Goal: Task Accomplishment & Management: Manage account settings

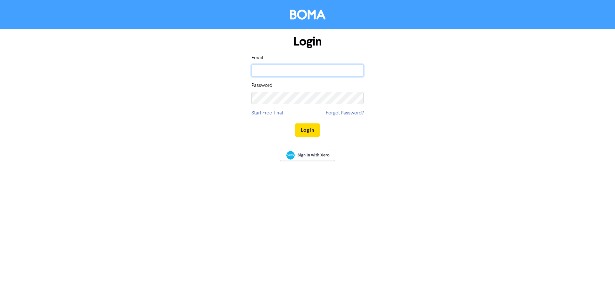
type input "[EMAIL_ADDRESS][DOMAIN_NAME]"
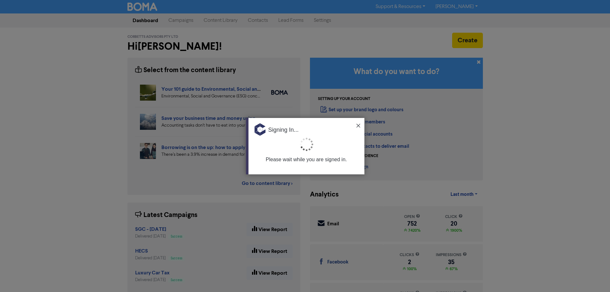
click at [358, 125] on img at bounding box center [359, 126] width 4 height 4
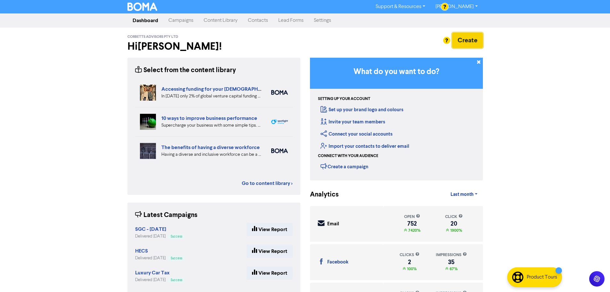
click at [473, 40] on button "Create" at bounding box center [467, 40] width 31 height 15
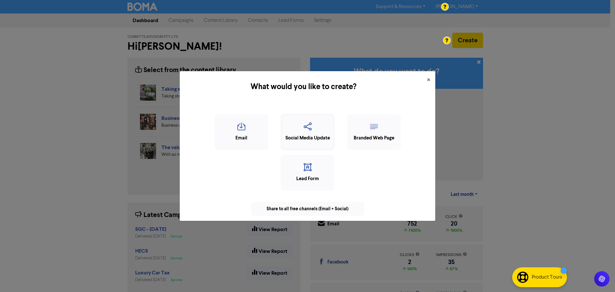
click at [300, 124] on icon "button" at bounding box center [308, 128] width 46 height 12
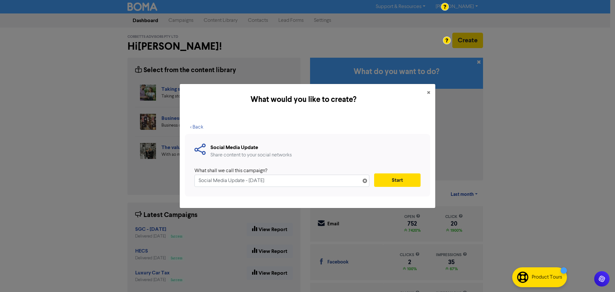
drag, startPoint x: 299, startPoint y: 184, endPoint x: 118, endPoint y: 181, distance: 180.8
click at [119, 182] on div "What would you like to create? × < Back Social Media Update Share content to yo…" at bounding box center [307, 146] width 615 height 292
type input "Tax Due - [DATE]"
click at [395, 180] on button "Start" at bounding box center [397, 179] width 46 height 13
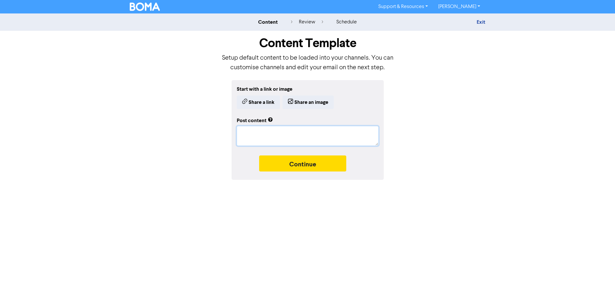
click at [260, 137] on textarea at bounding box center [308, 136] width 142 height 20
paste textarea "🗓️ **When is the 2024–25 Tax Deadline?** The key date to remember is **[DATE]**…"
type textarea "x"
type textarea "🗓️ **When is the 2024–25 Tax Deadline?** The key date to remember is **[DATE]**…"
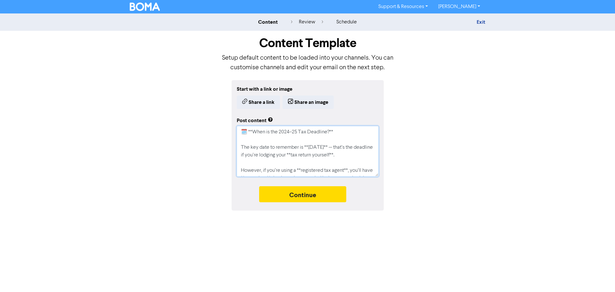
click at [333, 130] on textarea "🗓️ **When is the 2024–25 Tax Deadline?** The key date to remember is **[DATE]**…" at bounding box center [308, 151] width 142 height 51
type textarea "x"
type textarea "🗓️ **When is the 2024–25 Tax Deadline?* The key date to remember is **[DATE]** …"
type textarea "x"
type textarea "🗓️ **When is the 2024–25 Tax Deadline? The key date to remember is **[DATE]** —…"
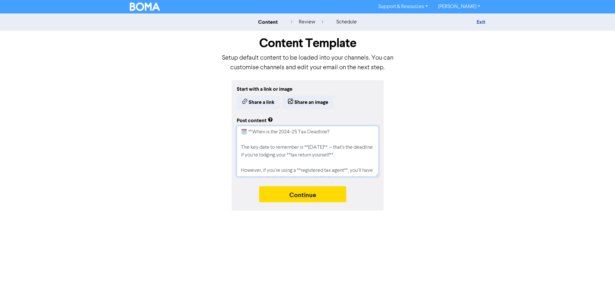
click at [253, 131] on textarea "🗓️ **When is the 2024–25 Tax Deadline? The key date to remember is **[DATE]** —…" at bounding box center [308, 151] width 142 height 51
type textarea "x"
type textarea "🗓️ *When is the 2024–25 Tax Deadline? The key date to remember is **[DATE]** — …"
type textarea "x"
type textarea "🗓️ When is the 2024–25 Tax Deadline? The key date to remember is **[DATE]** — t…"
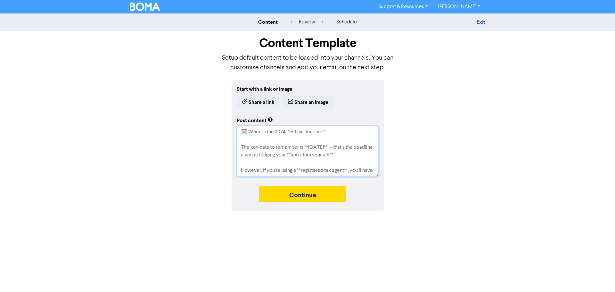
click at [348, 131] on textarea "🗓️ When is the 2024–25 Tax Deadline? The key date to remember is **[DATE]** — t…" at bounding box center [308, 151] width 142 height 51
click at [286, 134] on textarea "🗓️ When is the 2024–25 Tax Deadline? The key date to remember is **[DATE]** — t…" at bounding box center [308, 151] width 142 height 51
click at [324, 133] on textarea "🗓️ When is the 2024–25 Tax Deadline? The key date to remember is **[DATE]** — t…" at bounding box center [308, 151] width 142 height 51
click at [343, 133] on textarea "🗓️ When is the 2024–25 Tax Deadline? The key date to remember is **[DATE]** — t…" at bounding box center [308, 151] width 142 height 51
click at [309, 147] on textarea "🗓️ When is the 2024–25 Tax Deadline? The key date to remember is **[DATE]** — t…" at bounding box center [308, 151] width 142 height 51
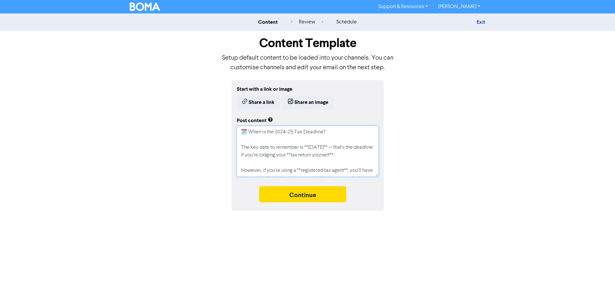
type textarea "x"
type textarea "🗓️ When is the 2024–25 Tax Deadline? The key date to remember is *[DATE]** — th…"
type textarea "x"
type textarea "🗓️ When is the 2024–25 Tax Deadline? The key date to remember is [DATE]** — tha…"
click at [344, 148] on textarea "🗓️ When is the 2024–25 Tax Deadline? The key date to remember is [DATE]** — tha…" at bounding box center [308, 151] width 142 height 51
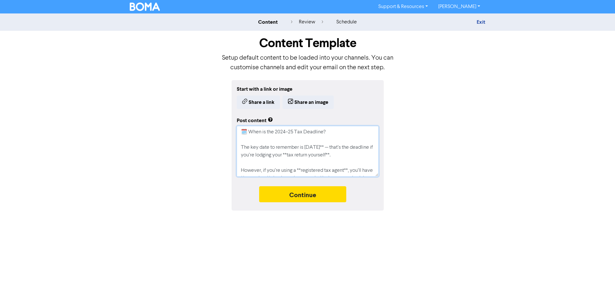
type textarea "x"
type textarea "🗓️ When is the 2024–25 Tax Deadline? The key date to remember is [DATE]* — that…"
type textarea "x"
type textarea "🗓️ When is the 2024–25 Tax Deadline? The key date to remember is [DATE] — that’…"
click at [361, 155] on textarea "🗓️ When is the 2024–25 Tax Deadline? The key date to remember is [DATE] — that’…" at bounding box center [308, 151] width 142 height 51
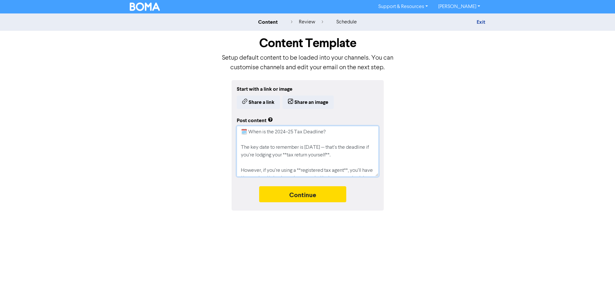
type textarea "x"
type textarea "🗓️ When is the 2024–25 Tax Deadline? The key date to remember is [DATE] — that’…"
type textarea "x"
type textarea "🗓️ When is the 2024–25 Tax Deadline? The key date to remember is [DATE] — that’…"
click at [311, 155] on textarea "🗓️ When is the 2024–25 Tax Deadline? The key date to remember is [DATE] — that’…" at bounding box center [308, 151] width 142 height 51
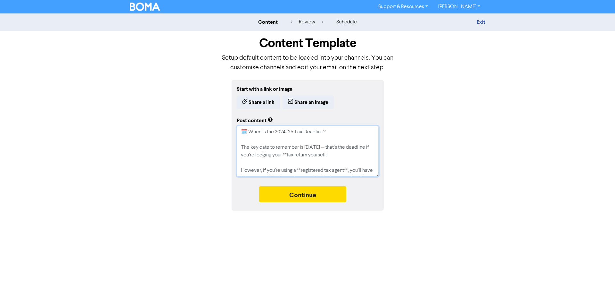
type textarea "x"
type textarea "🗓️ When is the 2024–25 Tax Deadline? The key date to remember is [DATE] — that’…"
type textarea "x"
type textarea "🗓️ When is the 2024–25 Tax Deadline? The key date to remember is [DATE] — that’…"
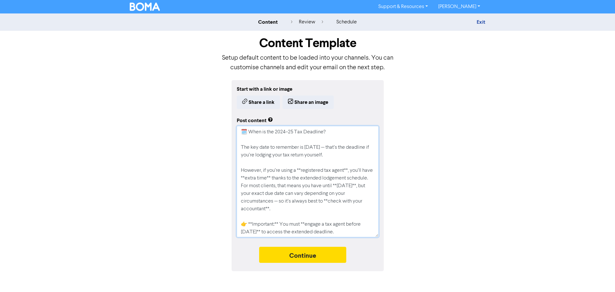
drag, startPoint x: 382, startPoint y: 187, endPoint x: 367, endPoint y: 199, distance: 18.9
click at [401, 235] on div "Start with a link or image Share a link Share an image Post content Continue" at bounding box center [307, 175] width 365 height 191
click at [348, 171] on textarea "🗓️ When is the 2024–25 Tax Deadline? The key date to remember is [DATE] — that’…" at bounding box center [308, 181] width 142 height 111
type textarea "x"
type textarea "🗓️ When is the 2024–25 Tax Deadline? The key date to remember is [DATE] — that’…"
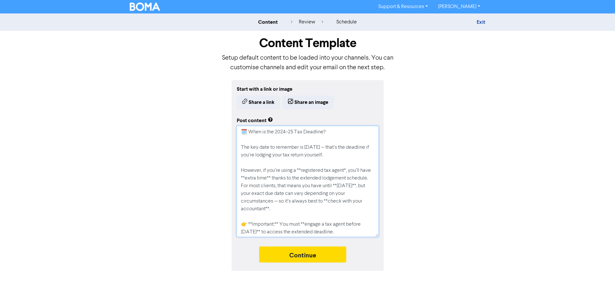
type textarea "x"
type textarea "🗓️ When is the 2024–25 Tax Deadline? The key date to remember is [DATE] — that’…"
click at [302, 169] on textarea "🗓️ When is the 2024–25 Tax Deadline? The key date to remember is [DATE] — that’…" at bounding box center [308, 181] width 142 height 111
type textarea "x"
type textarea "🗓️ When is the 2024–25 Tax Deadline? The key date to remember is [DATE] — that’…"
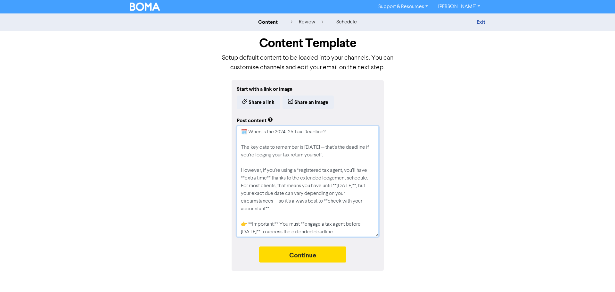
type textarea "x"
type textarea "🗓️ When is the 2024–25 Tax Deadline? The key date to remember is [DATE] — that’…"
click at [270, 177] on textarea "🗓️ When is the 2024–25 Tax Deadline? The key date to remember is [DATE] — that’…" at bounding box center [308, 181] width 142 height 111
type textarea "x"
type textarea "🗓️ When is the 2024–25 Tax Deadline? The key date to remember is [DATE] — that’…"
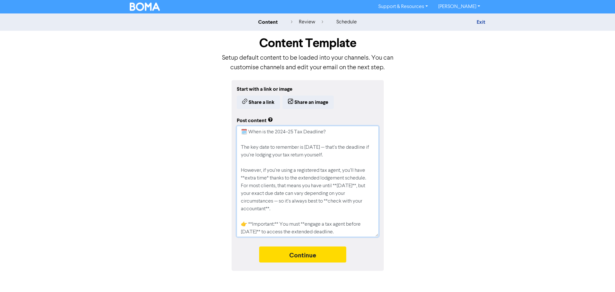
type textarea "x"
type textarea "🗓️ When is the 2024–25 Tax Deadline? The key date to remember is [DATE] — that’…"
click at [245, 178] on textarea "🗓️ When is the 2024–25 Tax Deadline? The key date to remember is [DATE] — that’…" at bounding box center [308, 181] width 142 height 111
type textarea "x"
type textarea "🗓️ When is the 2024–25 Tax Deadline? The key date to remember is [DATE] — that’…"
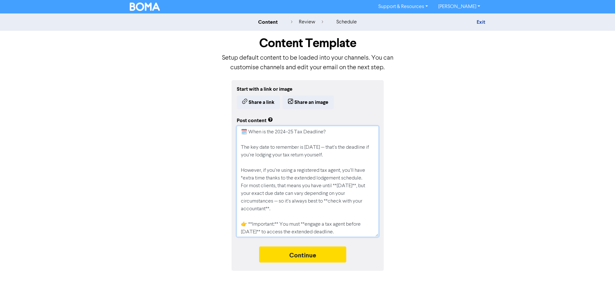
type textarea "x"
type textarea "🗓️ When is the 2024–25 Tax Deadline? The key date to remember is [DATE] — that’…"
click at [366, 187] on textarea "🗓️ When is the 2024–25 Tax Deadline? The key date to remember is [DATE] — that’…" at bounding box center [308, 181] width 142 height 111
type textarea "x"
type textarea "🗓️ When is the 2024–25 Tax Deadline? The key date to remember is [DATE] — that’…"
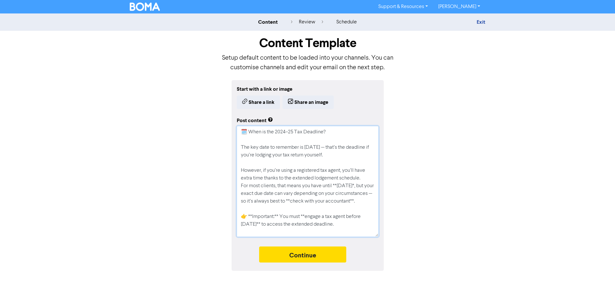
type textarea "x"
type textarea "🗓️ When is the 2024–25 Tax Deadline? The key date to remember is [DATE] — that’…"
click at [337, 185] on textarea "🗓️ When is the 2024–25 Tax Deadline? The key date to remember is [DATE] — that’…" at bounding box center [308, 181] width 142 height 111
type textarea "x"
type textarea "🗓️ When is the 2024–25 Tax Deadline? The key date to remember is [DATE] — that’…"
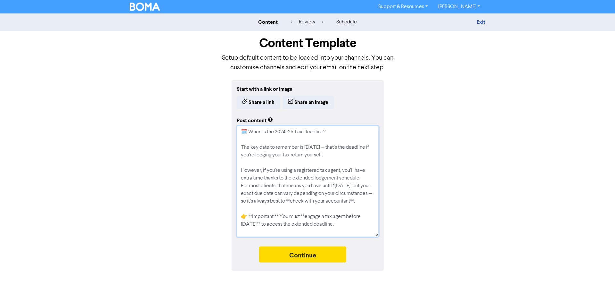
type textarea "x"
type textarea "🗓️ When is the 2024–25 Tax Deadline? The key date to remember is [DATE] — that’…"
click at [268, 206] on textarea "🗓️ When is the 2024–25 Tax Deadline? The key date to remember is [DATE] — that’…" at bounding box center [308, 181] width 142 height 111
type textarea "x"
type textarea "🗓️ When is the 2024–25 Tax Deadline? The key date to remember is [DATE] — that’…"
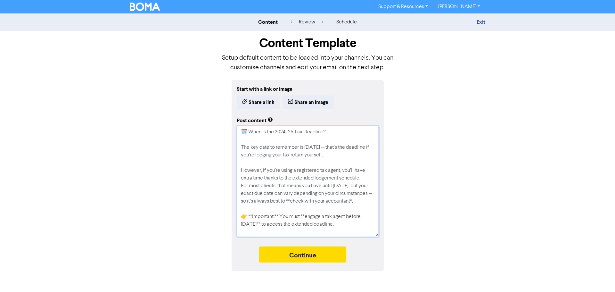
type textarea "x"
type textarea "🗓️ When is the 2024–25 Tax Deadline? The key date to remember is [DATE] — that’…"
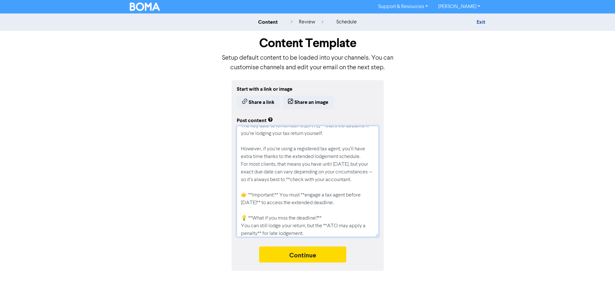
scroll to position [32, 0]
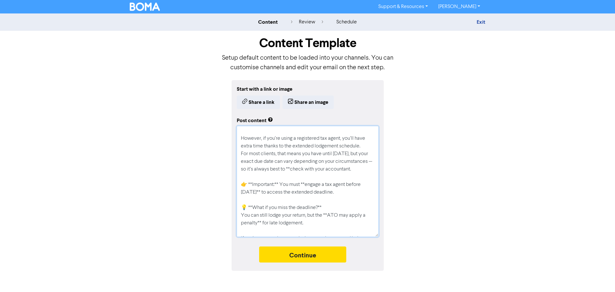
click at [306, 192] on textarea "🗓️ When is the 2024–25 Tax Deadline? The key date to remember is [DATE] — that’…" at bounding box center [308, 181] width 142 height 111
type textarea "x"
type textarea "🗓️ When is the 2024–25 Tax Deadline? The key date to remember is [DATE] — that’…"
type textarea "x"
type textarea "🗓️ When is the 2024–25 Tax Deadline? The key date to remember is [DATE] — that’…"
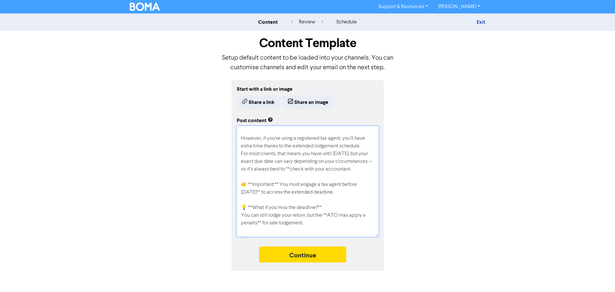
click at [278, 192] on textarea "🗓️ When is the 2024–25 Tax Deadline? The key date to remember is [DATE] — that’…" at bounding box center [308, 181] width 142 height 111
type textarea "x"
type textarea "🗓️ When is the 2024–25 Tax Deadline? The key date to remember is [DATE] — that’…"
type textarea "x"
type textarea "🗓️ When is the 2024–25 Tax Deadline? The key date to remember is [DATE] — that’…"
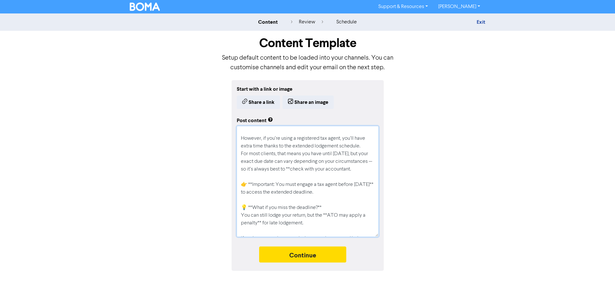
click at [253, 192] on textarea "🗓️ When is the 2024–25 Tax Deadline? The key date to remember is [DATE] — that’…" at bounding box center [308, 181] width 142 height 111
type textarea "x"
type textarea "🗓️ When is the 2024–25 Tax Deadline? The key date to remember is [DATE] — that’…"
type textarea "x"
type textarea "🗓️ When is the 2024–25 Tax Deadline? The key date to remember is [DATE] — that’…"
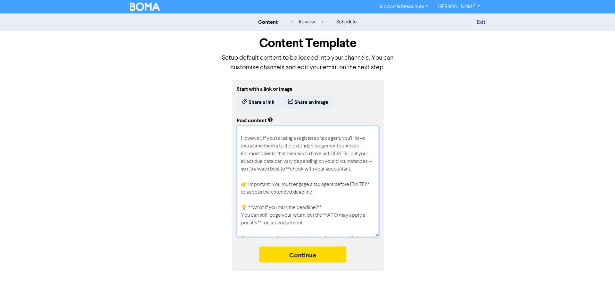
click at [252, 215] on textarea "🗓️ When is the 2024–25 Tax Deadline? The key date to remember is [DATE] — that’…" at bounding box center [308, 181] width 142 height 111
type textarea "x"
type textarea "🗓️ When is the 2024–25 Tax Deadline? The key date to remember is [DATE] — that’…"
type textarea "x"
type textarea "🗓️ When is the 2024–25 Tax Deadline? The key date to remember is [DATE] — that’…"
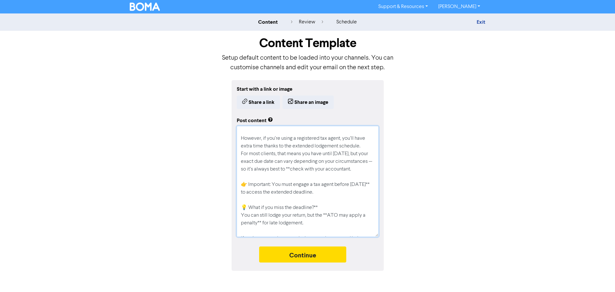
click at [322, 215] on textarea "🗓️ When is the 2024–25 Tax Deadline? The key date to remember is [DATE] — that’…" at bounding box center [308, 181] width 142 height 111
type textarea "x"
type textarea "🗓️ When is the 2024–25 Tax Deadline? The key date to remember is [DATE] — that’…"
type textarea "x"
type textarea "🗓️ When is the 2024–25 Tax Deadline? The key date to remember is [DATE] — that’…"
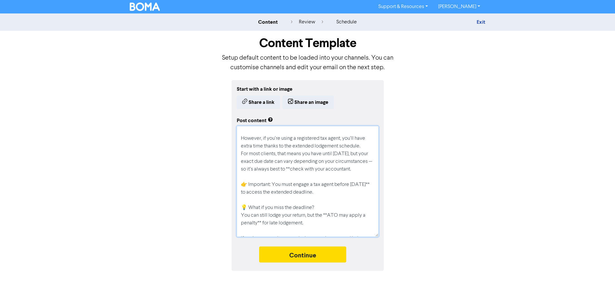
click at [329, 223] on textarea "🗓️ When is the 2024–25 Tax Deadline? The key date to remember is [DATE] — that’…" at bounding box center [308, 181] width 142 height 111
type textarea "x"
type textarea "🗓️ When is the 2024–25 Tax Deadline? The key date to remember is [DATE] — that’…"
type textarea "x"
type textarea "🗓️ When is the 2024–25 Tax Deadline? The key date to remember is [DATE] — that’…"
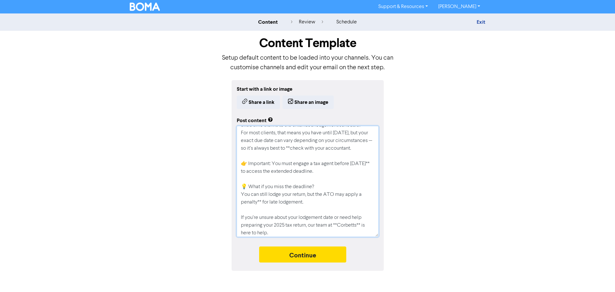
scroll to position [64, 0]
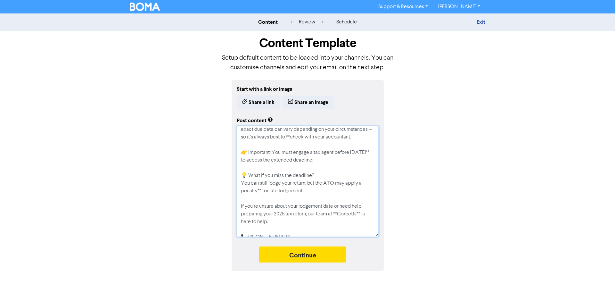
click at [261, 199] on textarea "🗓️ When is the 2024–25 Tax Deadline? The key date to remember is [DATE] — that’…" at bounding box center [308, 181] width 142 height 111
type textarea "x"
type textarea "🗓️ When is the 2024–25 Tax Deadline? The key date to remember is [DATE] — that’…"
type textarea "x"
type textarea "🗓️ When is the 2024–25 Tax Deadline? The key date to remember is [DATE] — that’…"
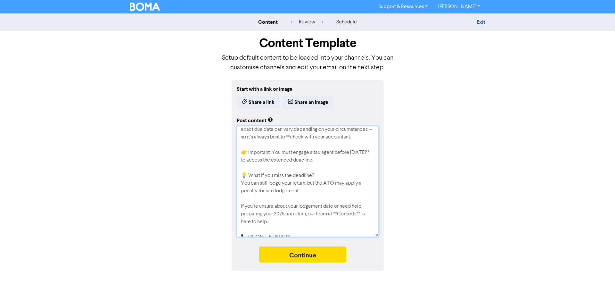
click at [308, 201] on textarea "🗓️ When is the 2024–25 Tax Deadline? The key date to remember is [DATE] — that’…" at bounding box center [308, 181] width 142 height 111
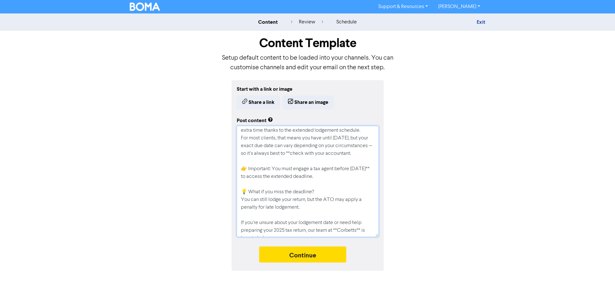
scroll to position [32, 0]
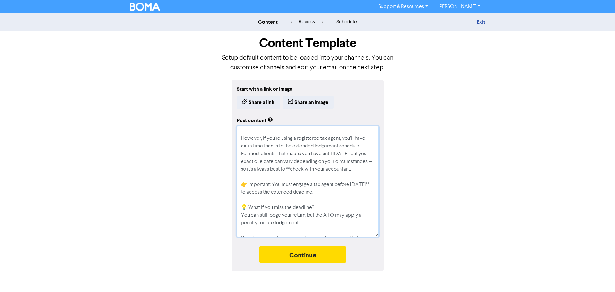
click at [327, 168] on textarea "🗓️ When is the 2024–25 Tax Deadline? The key date to remember is [DATE] — that’…" at bounding box center [308, 181] width 142 height 111
type textarea "x"
type textarea "🗓️ When is the 2024–25 Tax Deadline? The key date to remember is [DATE] — that’…"
type textarea "x"
type textarea "🗓️ When is the 2024–25 Tax Deadline? The key date to remember is [DATE] — that’…"
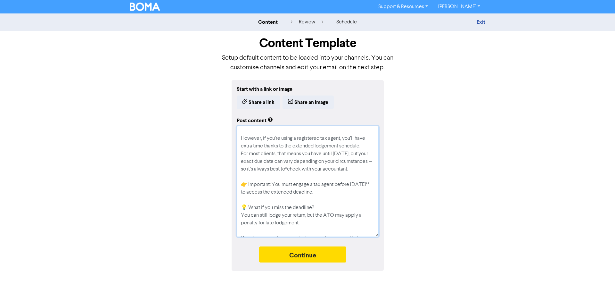
type textarea "x"
type textarea "🗓️ When is the 2024–25 Tax Deadline? The key date to remember is [DATE] — that’…"
type textarea "x"
type textarea "🗓️ When is the 2024–25 Tax Deadline? The key date to remember is [DATE] — that’…"
click at [275, 176] on textarea "🗓️ When is the 2024–25 Tax Deadline? The key date to remember is [DATE] — that’…" at bounding box center [308, 181] width 142 height 111
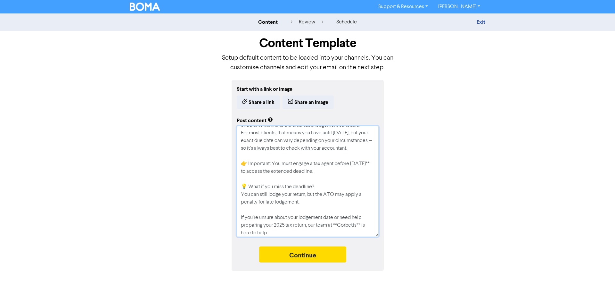
scroll to position [64, 0]
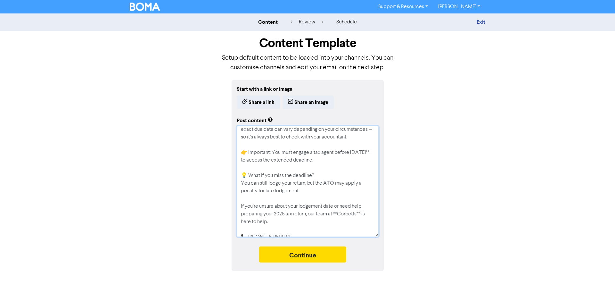
click at [263, 168] on textarea "🗓️ When is the 2024–25 Tax Deadline? The key date to remember is [DATE] — that’…" at bounding box center [308, 181] width 142 height 111
type textarea "x"
type textarea "🗓️ When is the 2024–25 Tax Deadline? The key date to remember is [DATE] — that’…"
type textarea "x"
type textarea "🗓️ When is the 2024–25 Tax Deadline? The key date to remember is [DATE] — that’…"
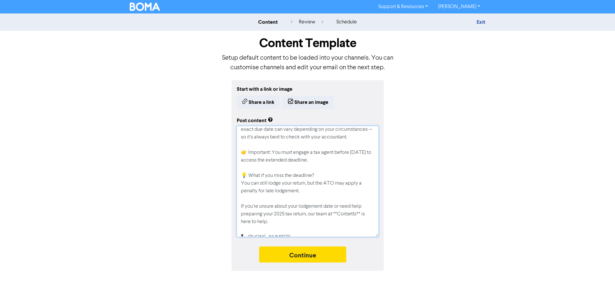
click at [340, 168] on textarea "🗓️ When is the 2024–25 Tax Deadline? The key date to remember is [DATE] — that’…" at bounding box center [308, 181] width 142 height 111
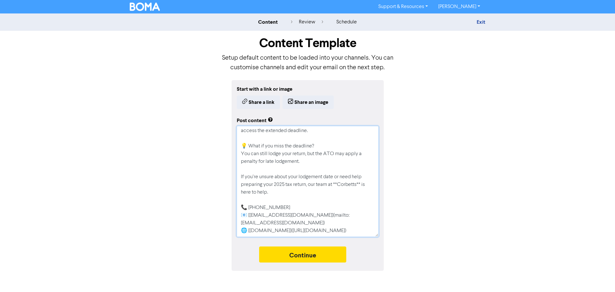
scroll to position [101, 0]
click at [338, 185] on textarea "🗓️ When is the 2024–25 Tax Deadline? The key date to remember is [DATE] — that’…" at bounding box center [308, 181] width 142 height 111
type textarea "x"
type textarea "🗓️ When is the 2024–25 Tax Deadline? The key date to remember is [DATE] — that’…"
type textarea "x"
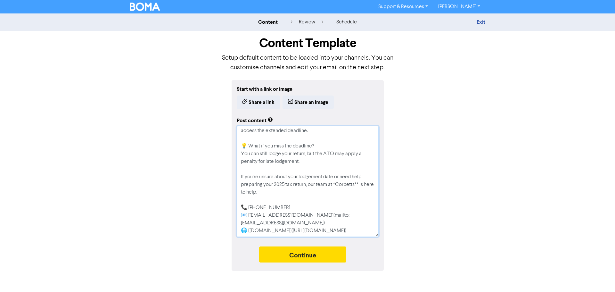
type textarea "🗓️ When is the 2024–25 Tax Deadline? The key date to remember is [DATE] — that’…"
click at [357, 183] on textarea "🗓️ When is the 2024–25 Tax Deadline? The key date to remember is [DATE] — that’…" at bounding box center [308, 181] width 142 height 111
type textarea "x"
type textarea "🗓️ When is the 2024–25 Tax Deadline? The key date to remember is [DATE] — that’…"
type textarea "x"
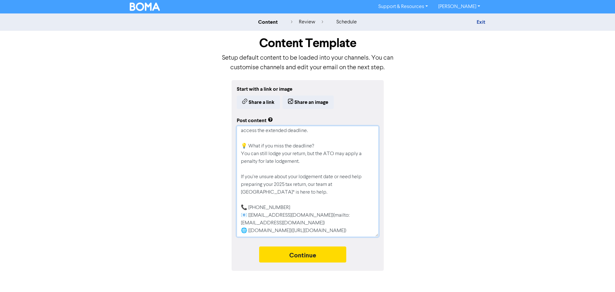
type textarea "🗓️ When is the 2024–25 Tax Deadline? The key date to remember is [DATE] — that’…"
click at [286, 193] on textarea "🗓️ When is the 2024–25 Tax Deadline? The key date to remember is [DATE] — that’…" at bounding box center [308, 181] width 142 height 111
drag, startPoint x: 366, startPoint y: 216, endPoint x: 301, endPoint y: 213, distance: 65.7
click at [301, 213] on textarea "🗓️ When is the 2024–25 Tax Deadline? The key date to remember is [DATE] — that’…" at bounding box center [308, 181] width 142 height 111
type textarea "x"
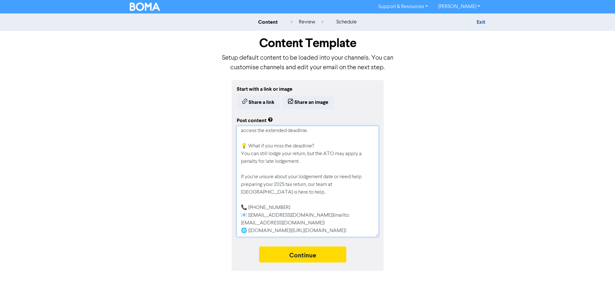
type textarea "🗓️ When is the 2024–25 Tax Deadline? The key date to remember is [DATE] — that’…"
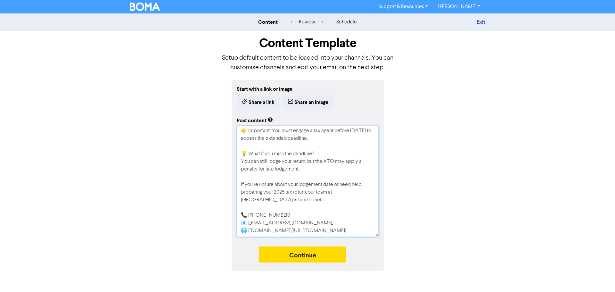
type textarea "x"
type textarea "🗓️ When is the 2024–25 Tax Deadline? The key date to remember is [DATE] — that’…"
click at [249, 217] on textarea "🗓️ When is the 2024–25 Tax Deadline? The key date to remember is [DATE] — that’…" at bounding box center [308, 181] width 142 height 111
type textarea "x"
type textarea "🗓️ When is the 2024–25 Tax Deadline? The key date to remember is [DATE] — that’…"
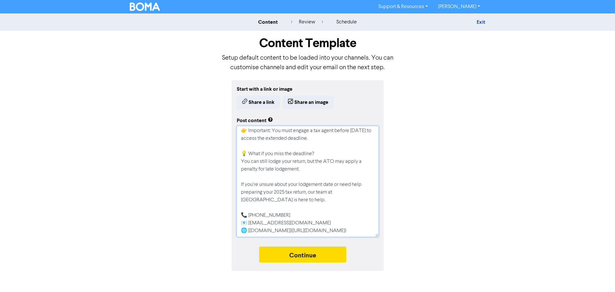
click at [252, 222] on textarea "🗓️ When is the 2024–25 Tax Deadline? The key date to remember is [DATE] — that’…" at bounding box center [308, 181] width 142 height 111
type textarea "x"
type textarea "🗓️ When is the 2024–25 Tax Deadline? The key date to remember is [DATE] — that’…"
click at [299, 222] on textarea "🗓️ When is the 2024–25 Tax Deadline? The key date to remember is [DATE] — that’…" at bounding box center [308, 181] width 142 height 111
type textarea "x"
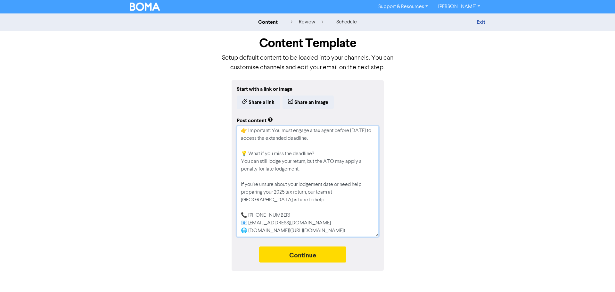
type textarea "🗓️ When is the 2024–25 Tax Deadline? The key date to remember is [DATE] — that’…"
type textarea "x"
type textarea "🗓️ When is the 2024–25 Tax Deadline? The key date to remember is [DATE] — that’…"
type textarea "x"
type textarea "🗓️ When is the 2024–25 Tax Deadline? The key date to remember is [DATE] — that’…"
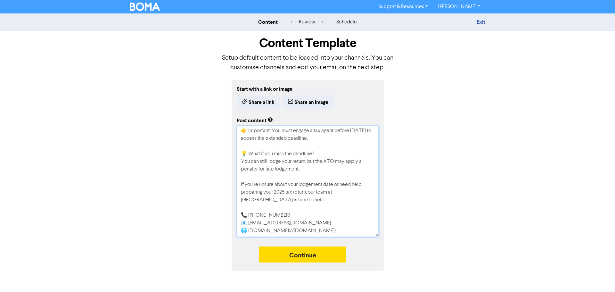
type textarea "x"
type textarea "🗓️ When is the 2024–25 Tax Deadline? The key date to remember is [DATE] — that’…"
type textarea "x"
type textarea "🗓️ When is the 2024–25 Tax Deadline? The key date to remember is [DATE] — that’…"
type textarea "x"
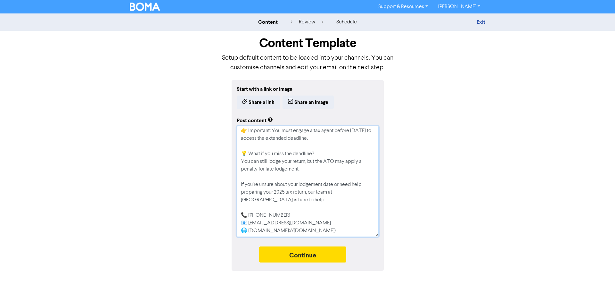
type textarea "🗓️ When is the 2024–25 Tax Deadline? The key date to remember is [DATE] — that’…"
type textarea "x"
type textarea "🗓️ When is the 2024–25 Tax Deadline? The key date to remember is [DATE] — that’…"
type textarea "x"
type textarea "🗓️ When is the 2024–25 Tax Deadline? The key date to remember is [DATE] — that’…"
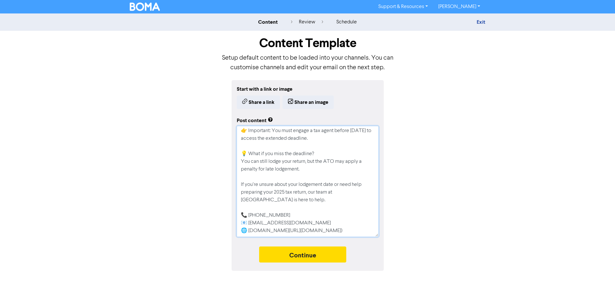
type textarea "x"
type textarea "🗓️ When is the 2024–25 Tax Deadline? The key date to remember is [DATE] — that’…"
type textarea "x"
type textarea "🗓️ When is the 2024–25 Tax Deadline? The key date to remember is [DATE] — that’…"
type textarea "x"
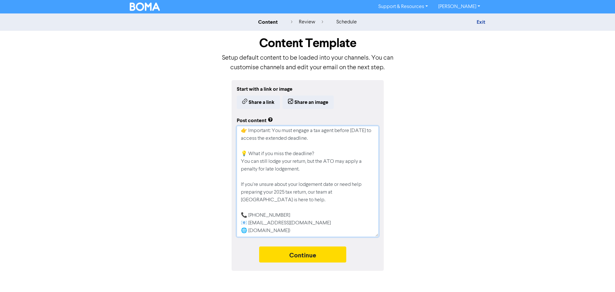
type textarea "🗓️ When is the 2024–25 Tax Deadline? The key date to remember is [DATE] — that’…"
type textarea "x"
type textarea "🗓️ When is the 2024–25 Tax Deadline? The key date to remember is [DATE] — that’…"
type textarea "x"
type textarea "🗓️ When is the 2024–25 Tax Deadline? The key date to remember is [DATE] — that’…"
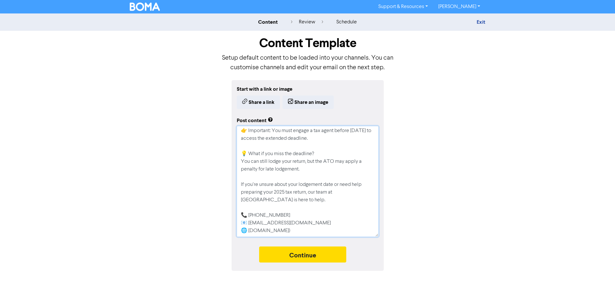
type textarea "x"
type textarea "🗓️ When is the 2024–25 Tax Deadline? The key date to remember is [DATE] — that’…"
type textarea "x"
type textarea "🗓️ When is the 2024–25 Tax Deadline? The key date to remember is [DATE] — that’…"
type textarea "x"
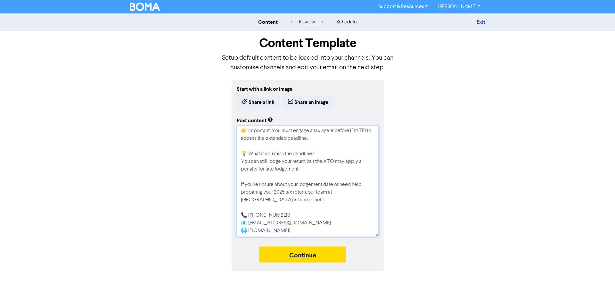
type textarea "🗓️ When is the 2024–25 Tax Deadline? The key date to remember is [DATE] — that’…"
type textarea "x"
type textarea "🗓️ When is the 2024–25 Tax Deadline? The key date to remember is [DATE] — that’…"
type textarea "x"
type textarea "🗓️ When is the 2024–25 Tax Deadline? The key date to remember is [DATE] — that’…"
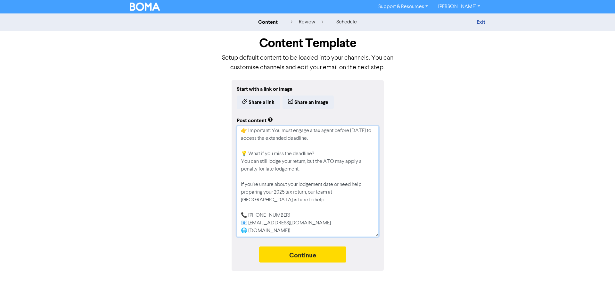
type textarea "x"
type textarea "🗓️ When is the 2024–25 Tax Deadline? The key date to remember is [DATE] — that’…"
type textarea "x"
type textarea "🗓️ When is the 2024–25 Tax Deadline? The key date to remember is [DATE] — that’…"
type textarea "x"
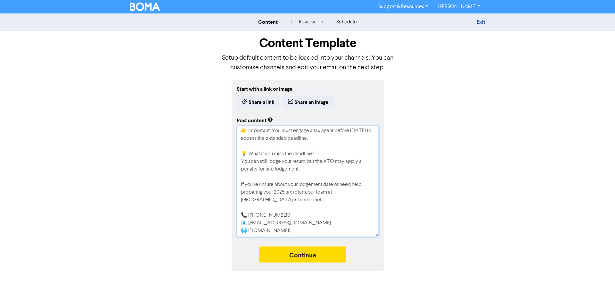
type textarea "🗓️ When is the 2024–25 Tax Deadline? The key date to remember is [DATE] — that’…"
type textarea "x"
type textarea "🗓️ When is the 2024–25 Tax Deadline? The key date to remember is [DATE] — that’…"
type textarea "x"
type textarea "🗓️ When is the 2024–25 Tax Deadline? The key date to remember is [DATE] — that’…"
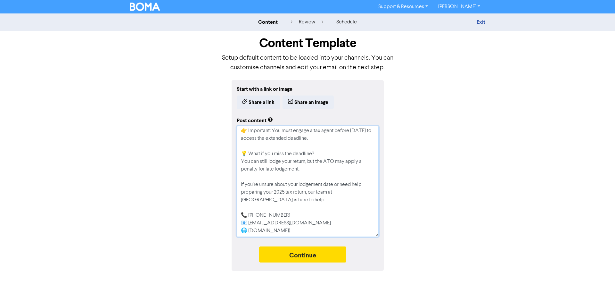
type textarea "x"
type textarea "🗓️ When is the 2024–25 Tax Deadline? The key date to remember is [DATE] — that’…"
type textarea "x"
type textarea "🗓️ When is the 2024–25 Tax Deadline? The key date to remember is [DATE] — that’…"
type textarea "x"
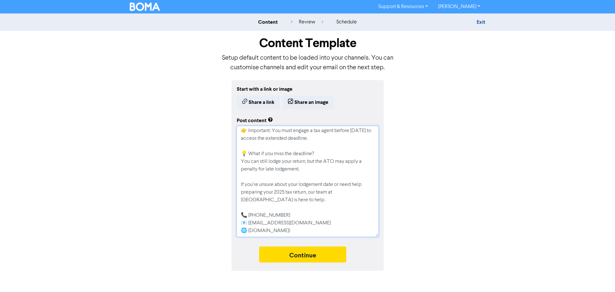
type textarea "🗓️ When is the 2024–25 Tax Deadline? The key date to remember is [DATE] — that’…"
type textarea "x"
type textarea "🗓️ When is the 2024–25 Tax Deadline? The key date to remember is [DATE] — that’…"
type textarea "x"
type textarea "🗓️ When is the 2024–25 Tax Deadline? The key date to remember is [DATE] — that’…"
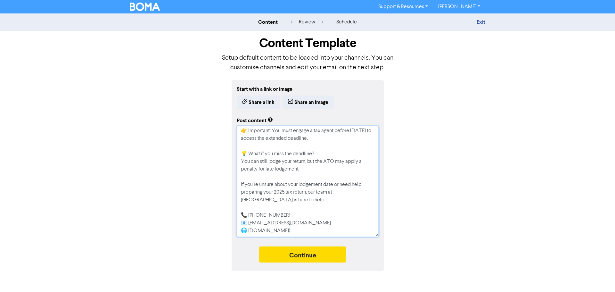
type textarea "x"
click at [314, 213] on textarea "🗓️ When is the 2024–25 Tax Deadline? The key date to remember is [DATE] — that’…" at bounding box center [308, 181] width 142 height 111
click at [299, 205] on textarea "🗓️ When is the 2024–25 Tax Deadline? The key date to remember is [DATE] — that’…" at bounding box center [308, 181] width 142 height 111
click at [296, 196] on textarea "🗓️ When is the 2024–25 Tax Deadline? The key date to remember is [DATE] — that’…" at bounding box center [308, 181] width 142 height 111
type textarea "🗓️ When is the 2024–25 Tax Deadline? The key date to remember is [DATE] — that’…"
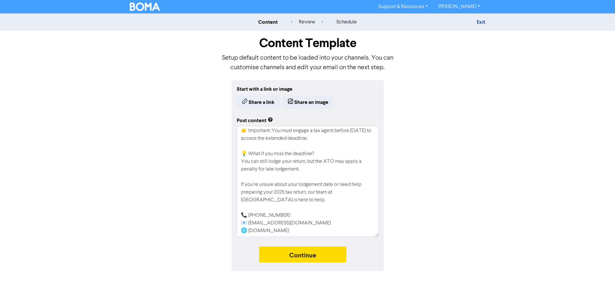
click at [453, 191] on div "Start with a link or image Share a link Share an image Post content 🗓️ When is …" at bounding box center [307, 175] width 365 height 191
click at [313, 252] on button "Continue" at bounding box center [302, 254] width 87 height 16
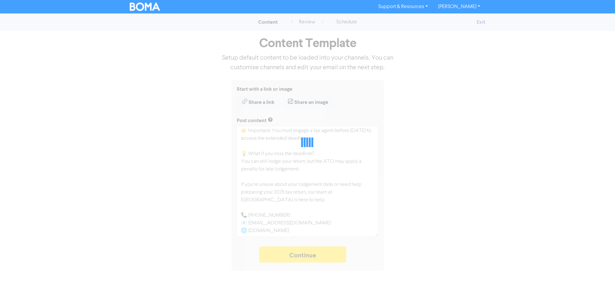
type textarea "x"
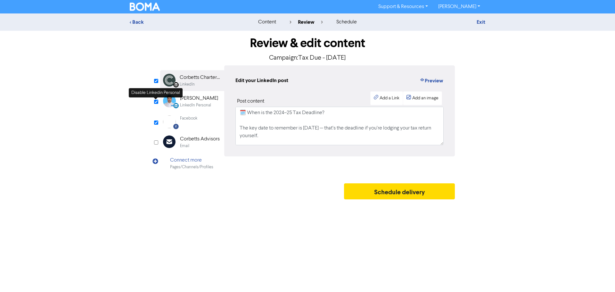
click at [157, 102] on input "checkbox" at bounding box center [156, 102] width 4 height 4
checkbox input "false"
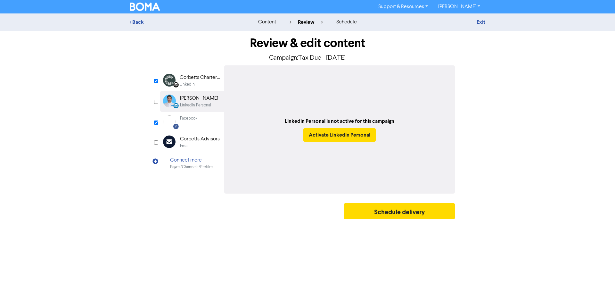
click at [241, 218] on div "Schedule delivery" at bounding box center [307, 212] width 295 height 19
click at [511, 123] on div "< Back content review schedule Exit Review & edit content Campaign: Tax Due - […" at bounding box center [307, 117] width 615 height 209
click at [417, 211] on button "Schedule delivery" at bounding box center [399, 211] width 111 height 16
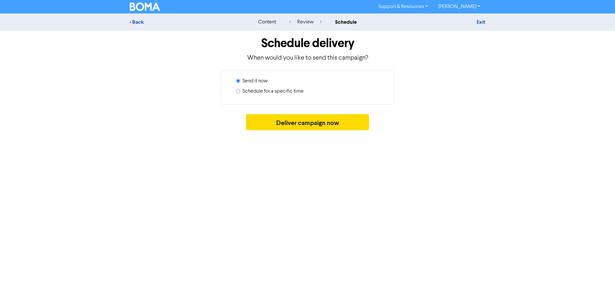
click at [553, 154] on div "Support & Resources Video Tutorials FAQ & Guides Marketing Education [PERSON_NA…" at bounding box center [307, 146] width 615 height 292
click at [274, 91] on label "Schedule for a specific time" at bounding box center [273, 91] width 61 height 8
click at [240, 91] on input "Schedule for a specific time" at bounding box center [238, 91] width 4 height 4
radio input "true"
radio input "false"
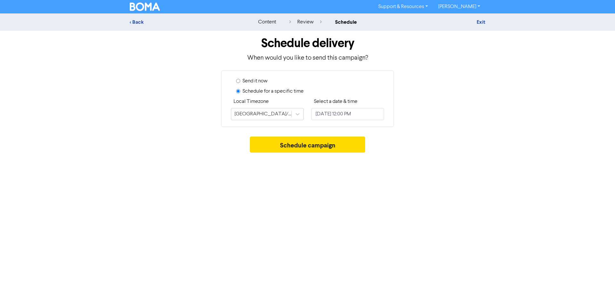
click at [548, 104] on div "< Back content review schedule Exit Schedule delivery When would you like to se…" at bounding box center [307, 84] width 615 height 142
click at [271, 24] on div "content" at bounding box center [267, 22] width 18 height 8
click at [314, 147] on button "Schedule campaign" at bounding box center [308, 145] width 116 height 16
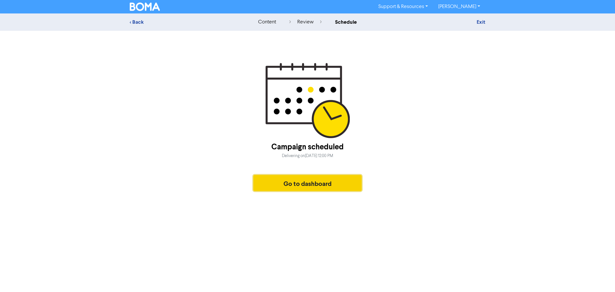
click at [318, 184] on button "Go to dashboard" at bounding box center [307, 183] width 108 height 16
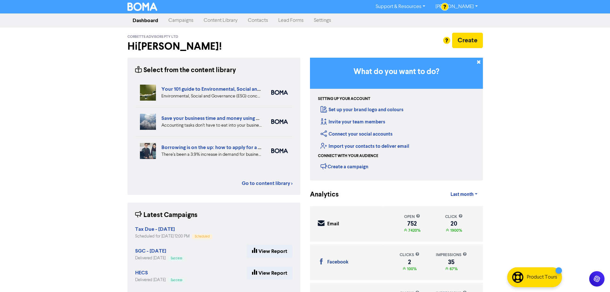
click at [189, 20] on link "Campaigns" at bounding box center [180, 20] width 35 height 13
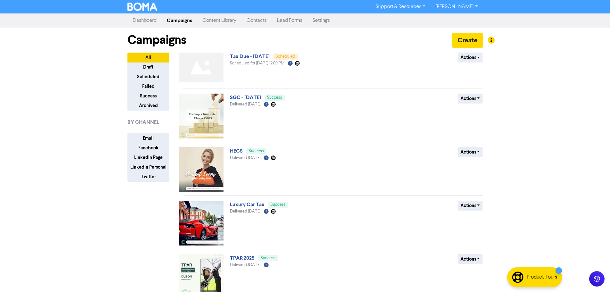
click at [204, 61] on img at bounding box center [201, 68] width 45 height 30
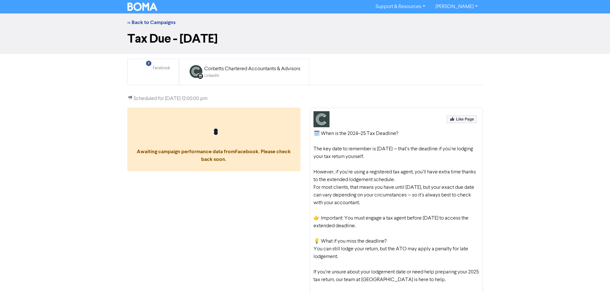
click at [221, 73] on div "LinkedIn" at bounding box center [252, 76] width 96 height 6
click at [155, 71] on div "Facebook" at bounding box center [161, 68] width 17 height 6
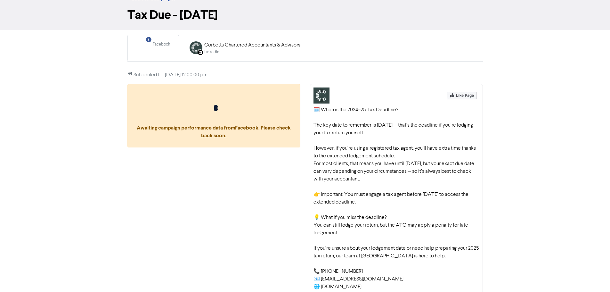
scroll to position [42, 0]
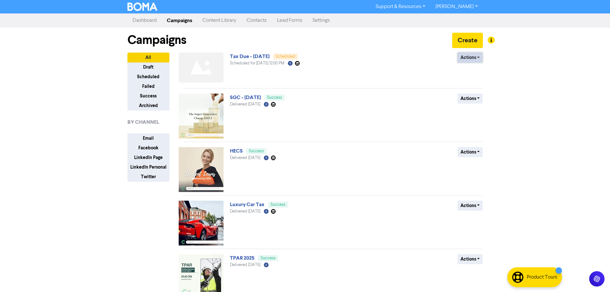
click at [476, 57] on button "Actions" at bounding box center [470, 58] width 25 height 10
click at [487, 71] on button "Revert to draft" at bounding box center [483, 71] width 51 height 10
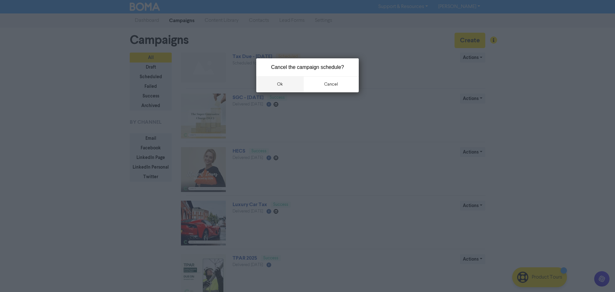
click at [293, 83] on button "ok" at bounding box center [279, 84] width 47 height 16
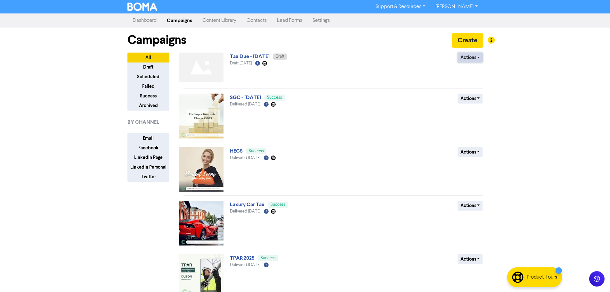
click at [468, 58] on button "Actions" at bounding box center [470, 58] width 25 height 10
click at [203, 63] on img at bounding box center [201, 68] width 45 height 30
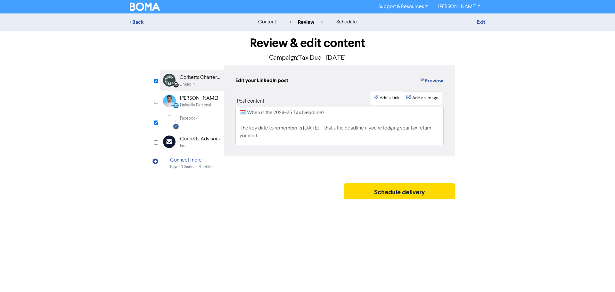
click at [419, 97] on div "Add an image" at bounding box center [425, 98] width 26 height 7
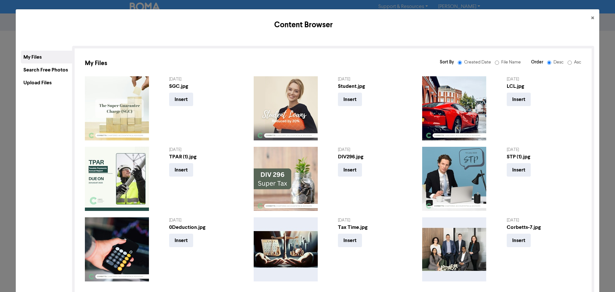
click at [39, 81] on div "Upload Files" at bounding box center [46, 82] width 51 height 13
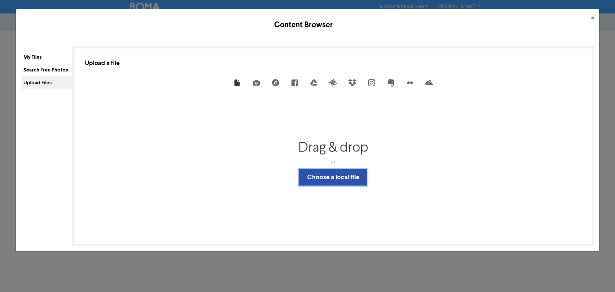
click at [343, 182] on button "Choose a local file" at bounding box center [333, 177] width 68 height 17
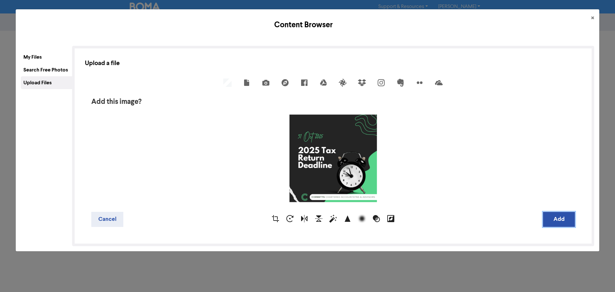
click at [555, 217] on button "Add" at bounding box center [559, 219] width 32 height 15
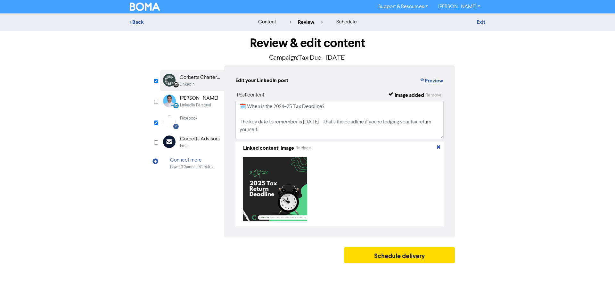
click at [191, 120] on div "Facebook" at bounding box center [188, 118] width 17 height 6
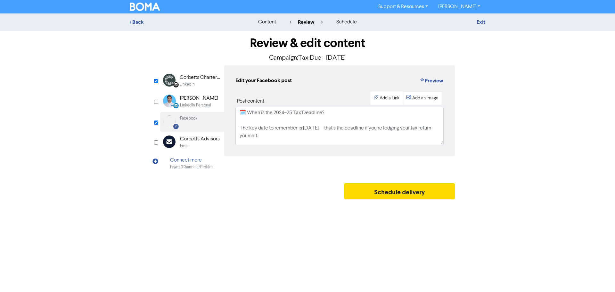
click at [428, 101] on div "Add an image" at bounding box center [425, 98] width 26 height 7
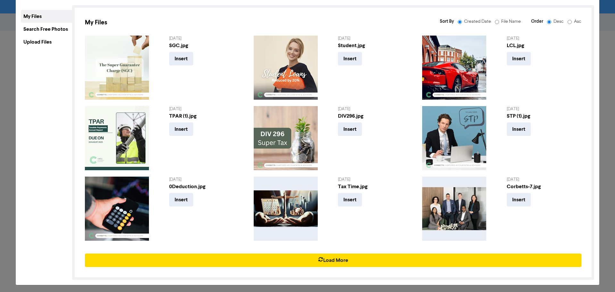
scroll to position [43, 0]
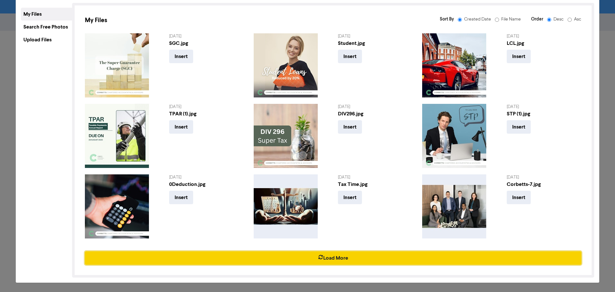
click at [319, 257] on icon "button" at bounding box center [320, 258] width 5 height 6
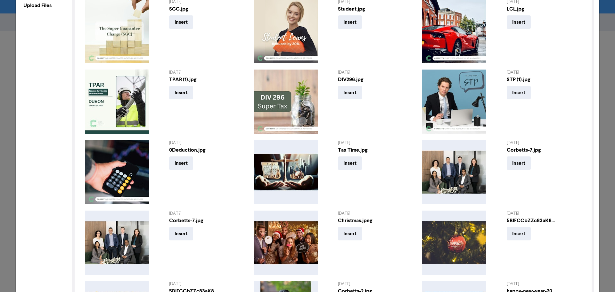
scroll to position [0, 0]
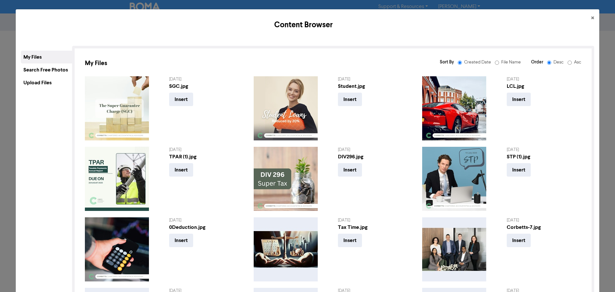
click at [46, 70] on div "Search Free Photos" at bounding box center [46, 69] width 51 height 13
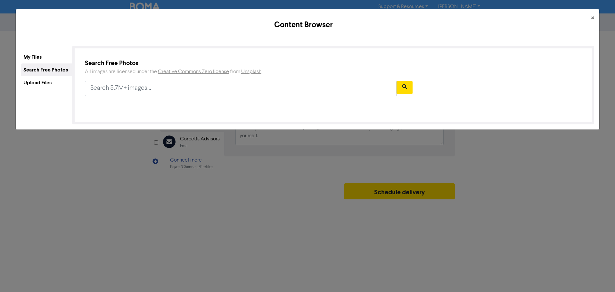
click at [42, 56] on div "My Files" at bounding box center [46, 57] width 51 height 13
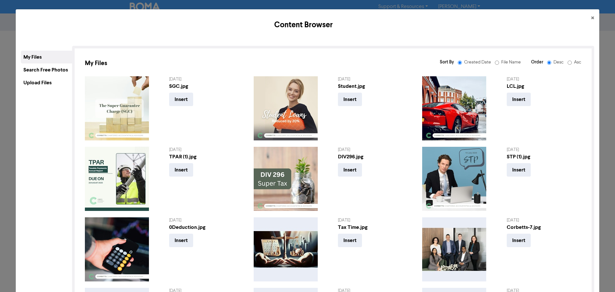
click at [45, 81] on div "Upload Files" at bounding box center [46, 82] width 51 height 13
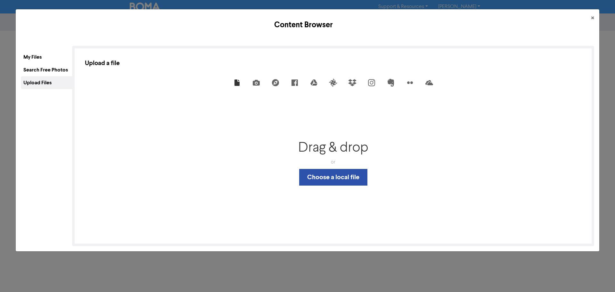
click at [37, 56] on div "My Files" at bounding box center [46, 57] width 51 height 13
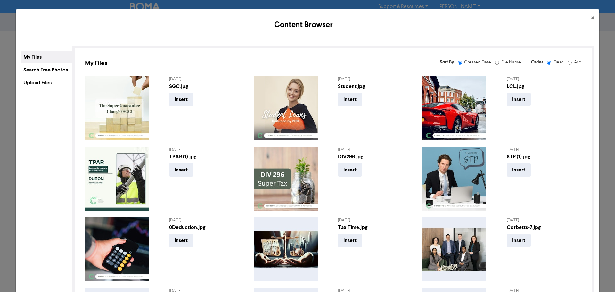
click at [51, 81] on div "Upload Files" at bounding box center [46, 82] width 51 height 13
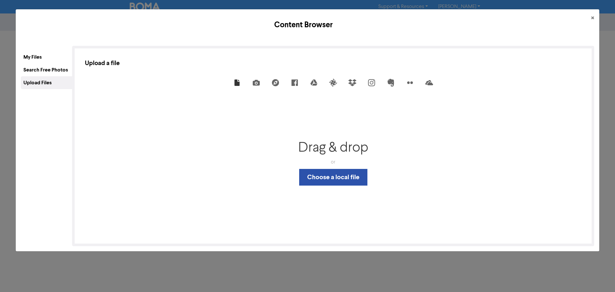
click at [51, 68] on div "Search Free Photos" at bounding box center [46, 69] width 51 height 13
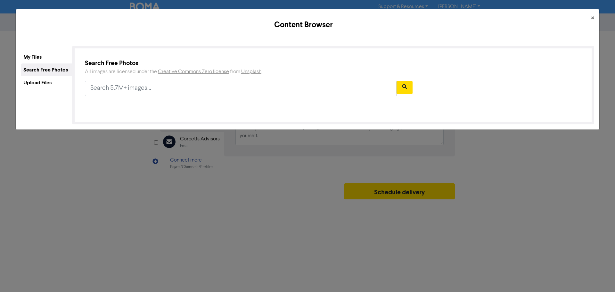
click at [48, 59] on div "My Files" at bounding box center [46, 57] width 51 height 13
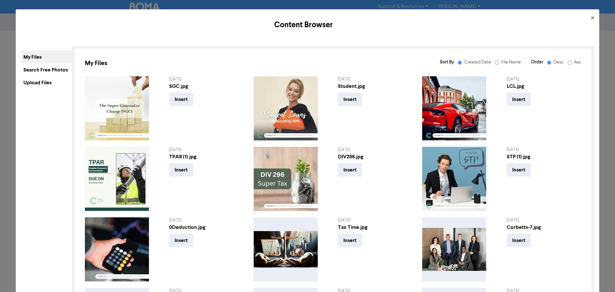
click at [45, 81] on div "Upload Files" at bounding box center [46, 82] width 51 height 13
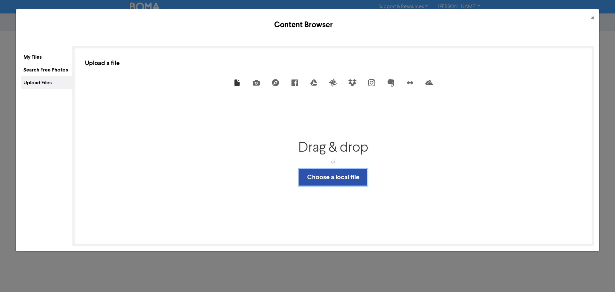
click at [328, 175] on button "Choose a local file" at bounding box center [333, 177] width 68 height 17
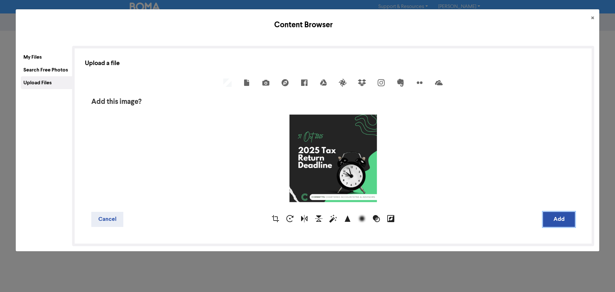
click at [557, 219] on button "Add" at bounding box center [559, 219] width 32 height 15
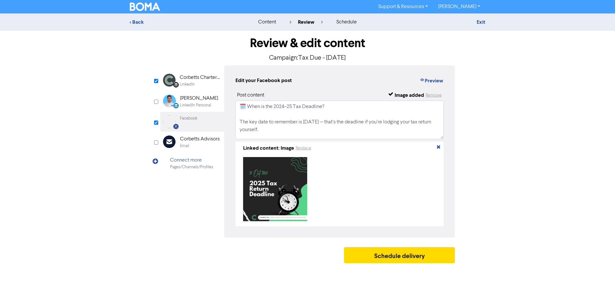
click at [199, 81] on div "LinkedIn" at bounding box center [200, 84] width 41 height 6
click at [192, 121] on div "Facebook" at bounding box center [188, 118] width 17 height 6
click at [196, 82] on div "LinkedIn" at bounding box center [200, 84] width 41 height 6
click at [444, 83] on div "Edit your LinkedIn post Preview Post content Image added Remove 🗓️ When is the …" at bounding box center [339, 151] width 231 height 172
click at [438, 82] on button "Preview" at bounding box center [431, 81] width 24 height 8
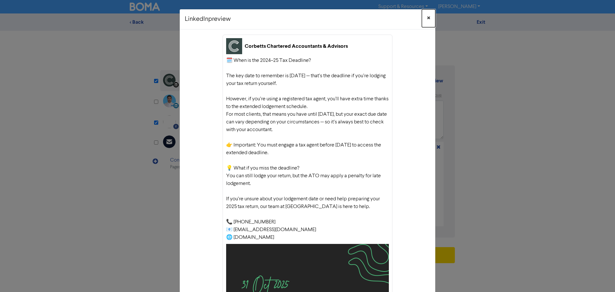
drag, startPoint x: 423, startPoint y: 18, endPoint x: 237, endPoint y: 128, distance: 216.4
click at [423, 17] on button "×" at bounding box center [428, 18] width 13 height 18
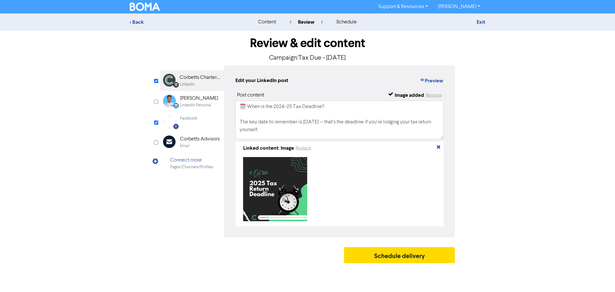
click at [187, 125] on div "Facebook" at bounding box center [188, 121] width 17 height 13
click at [443, 79] on button "Preview" at bounding box center [431, 81] width 24 height 8
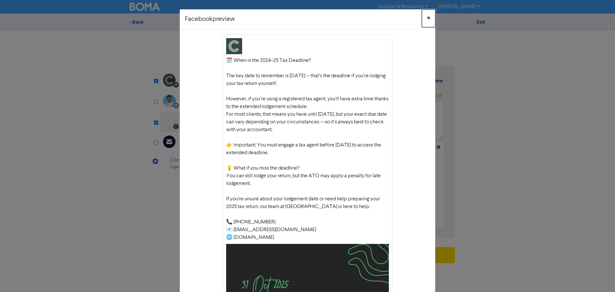
click at [427, 20] on span "×" at bounding box center [428, 18] width 3 height 10
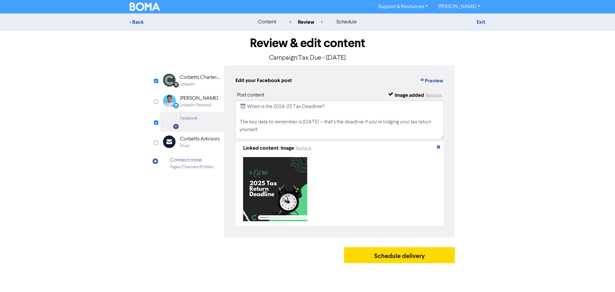
click at [206, 87] on div "LinkedIn" at bounding box center [200, 84] width 41 height 6
click at [440, 81] on button "Preview" at bounding box center [431, 81] width 24 height 8
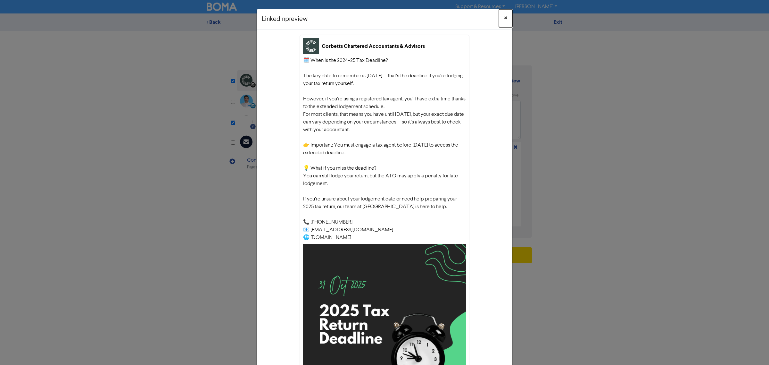
click at [500, 14] on button "×" at bounding box center [505, 18] width 13 height 18
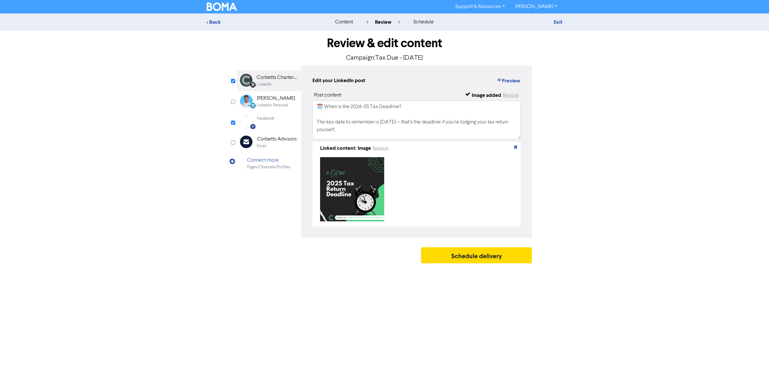
click at [584, 104] on div "< Back content review schedule Exit Review & edit content Campaign: Tax Due - […" at bounding box center [384, 139] width 769 height 253
click at [490, 260] on button "Schedule delivery" at bounding box center [476, 255] width 111 height 16
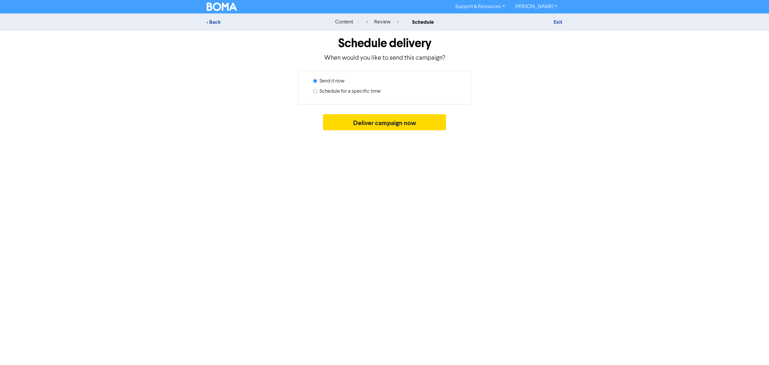
click at [357, 94] on label "Schedule for a specific time" at bounding box center [350, 91] width 61 height 8
click at [317, 93] on input "Schedule for a specific time" at bounding box center [315, 91] width 4 height 4
radio input "true"
radio input "false"
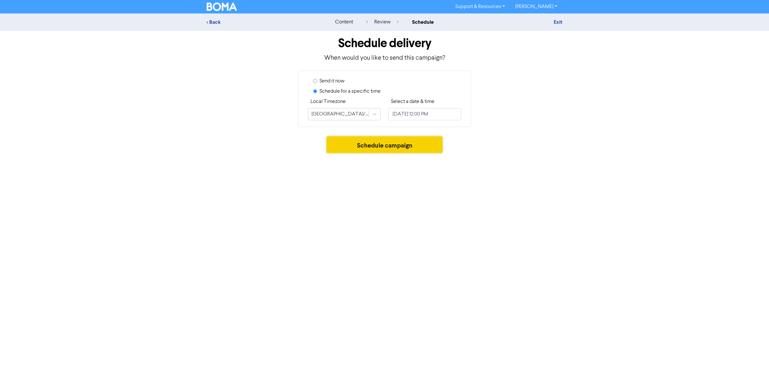
click at [420, 145] on button "Schedule campaign" at bounding box center [385, 145] width 116 height 16
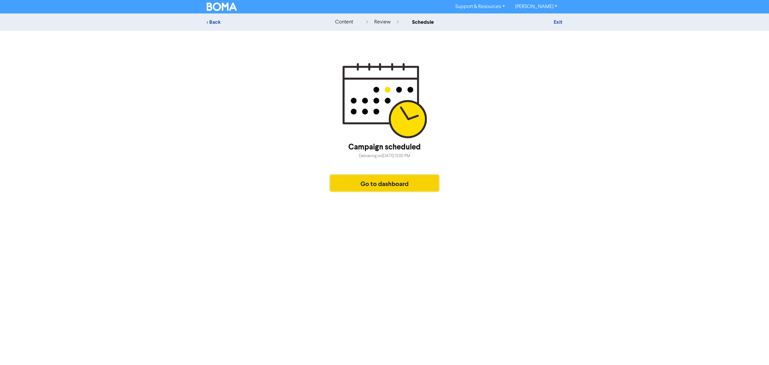
click at [416, 184] on button "Go to dashboard" at bounding box center [384, 183] width 108 height 16
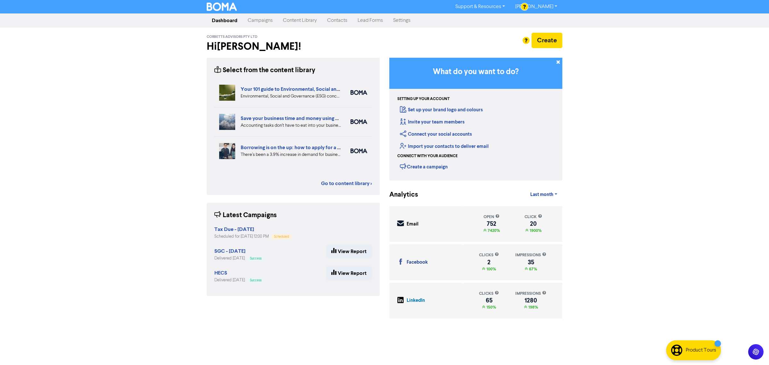
click at [615, 148] on div "Support & Resources Video Tutorials FAQ & Guides Marketing Education [PERSON_NA…" at bounding box center [384, 182] width 769 height 365
click at [263, 21] on div at bounding box center [384, 182] width 769 height 365
click at [615, 153] on div "Support & Resources Video Tutorials FAQ & Guides Marketing Education [PERSON_NA…" at bounding box center [384, 182] width 769 height 365
click at [224, 5] on img at bounding box center [222, 7] width 30 height 8
click at [260, 22] on link "Campaigns" at bounding box center [260, 20] width 35 height 13
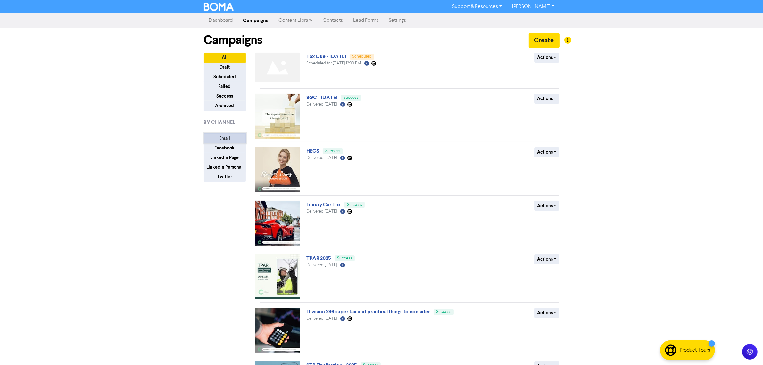
click at [237, 137] on button "Email" at bounding box center [225, 138] width 42 height 10
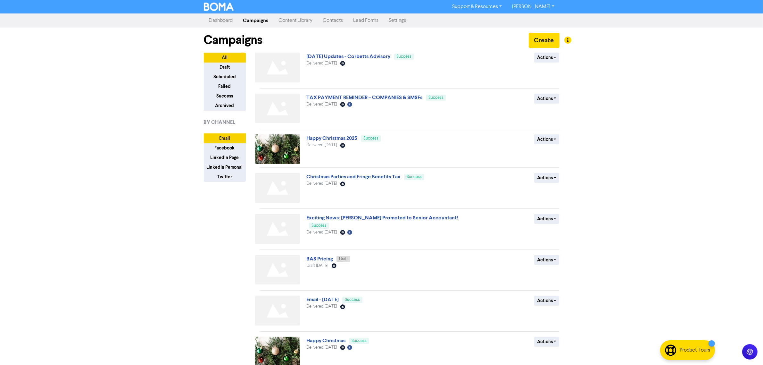
click at [291, 57] on img at bounding box center [277, 68] width 45 height 30
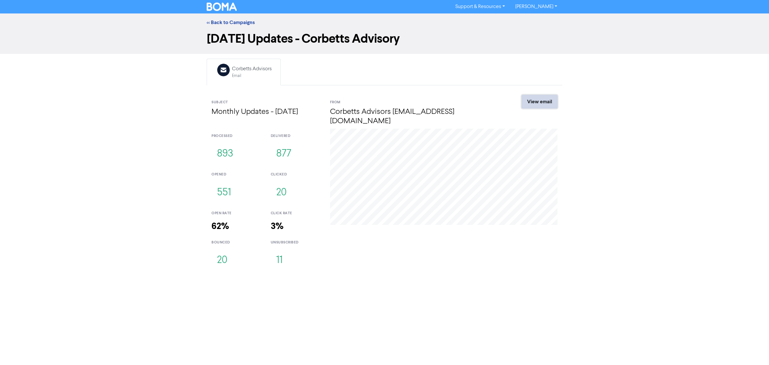
click at [548, 103] on link "View email" at bounding box center [540, 101] width 36 height 13
